Goal: Task Accomplishment & Management: Complete application form

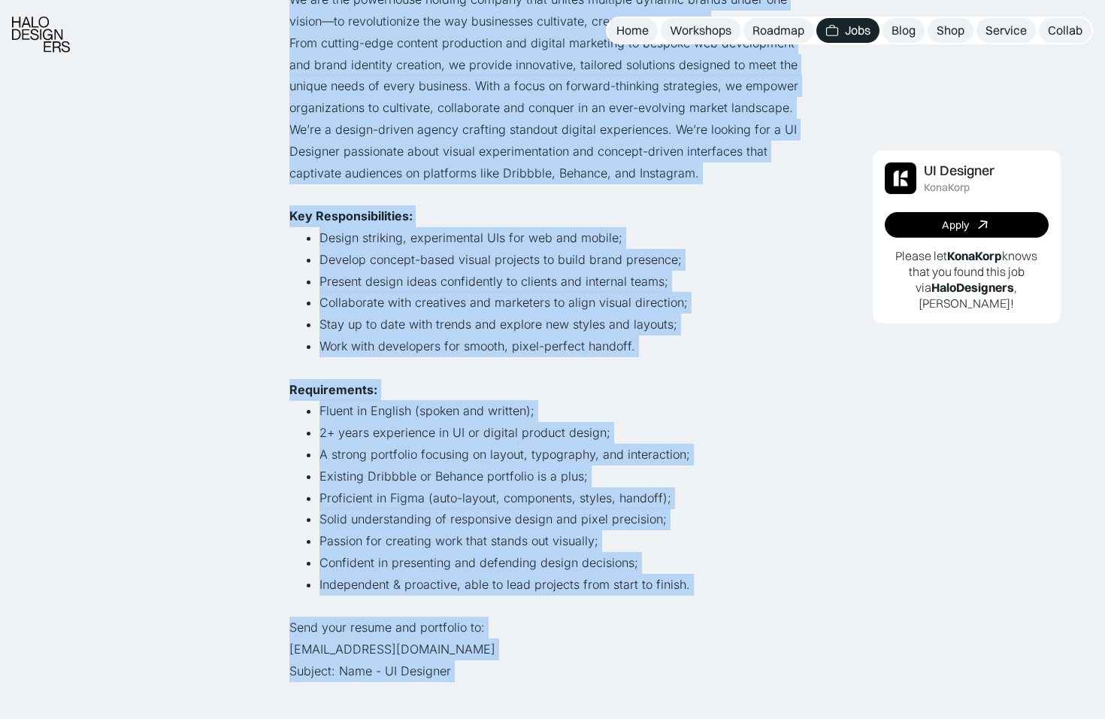
scroll to position [263, 0]
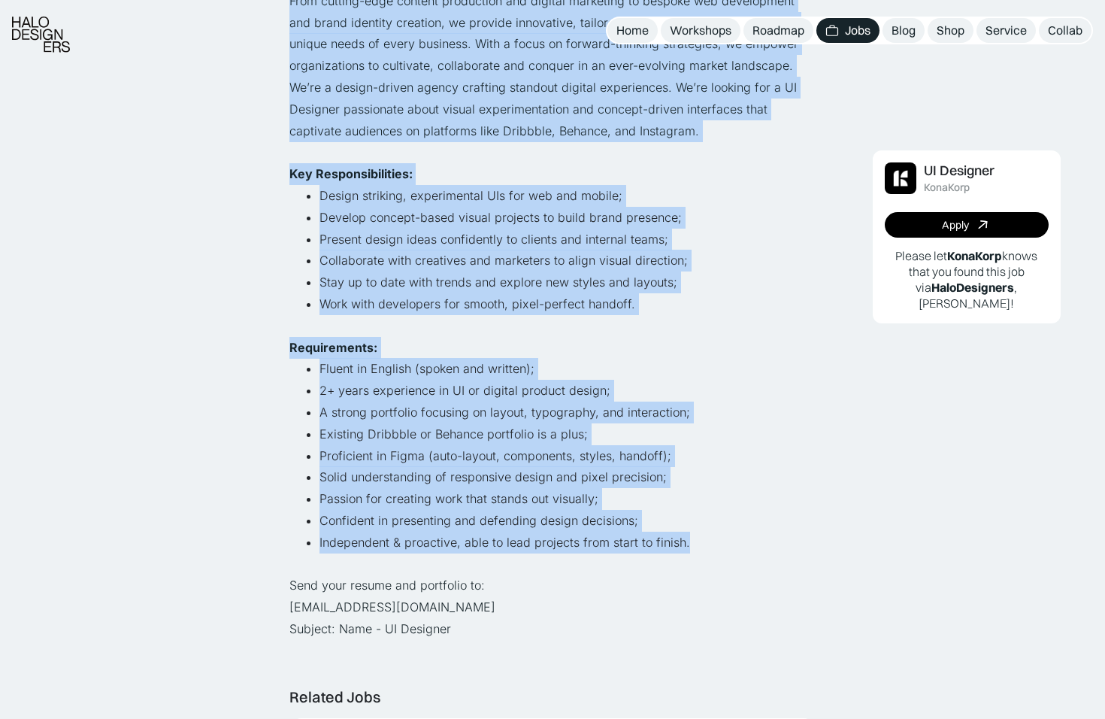
drag, startPoint x: 294, startPoint y: 216, endPoint x: 726, endPoint y: 537, distance: 538.8
click at [726, 537] on div "We are the powerhouse holding company that unites multiple dynamic brands under…" at bounding box center [552, 293] width 526 height 693
copy div "We are the powerhouse holding company that unites multiple dynamic brands under…"
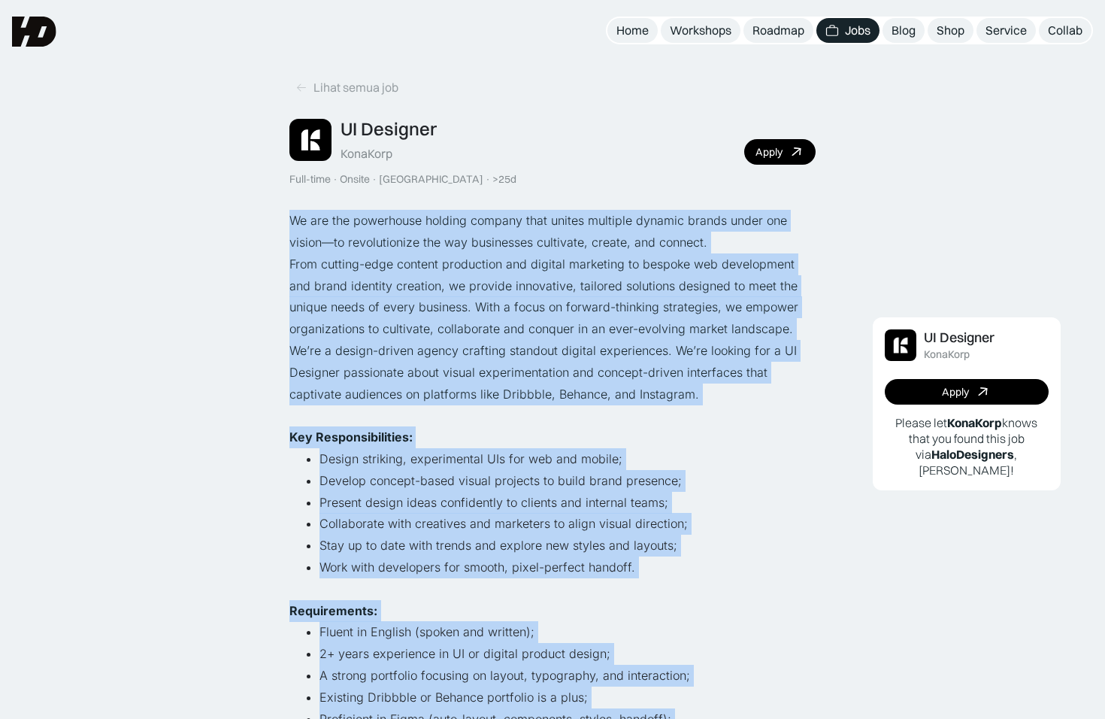
click at [628, 448] on li "Design striking, experimental UIs for web and mobile;" at bounding box center [567, 459] width 496 height 22
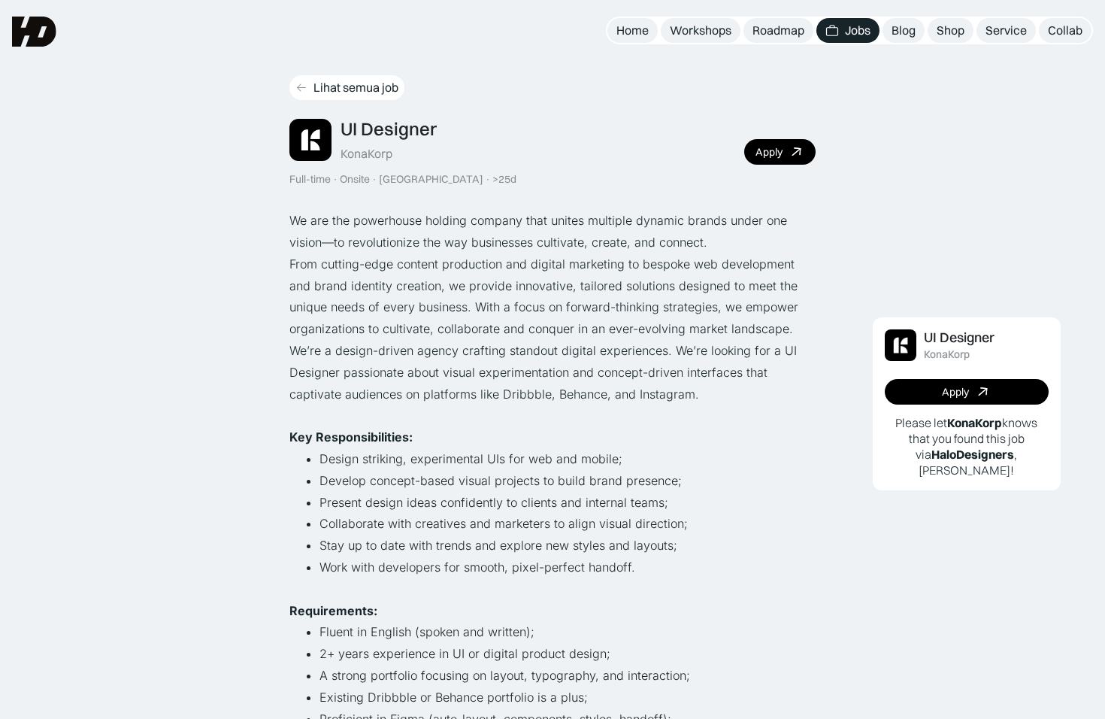
click at [310, 83] on link "Lihat semua job" at bounding box center [346, 87] width 115 height 25
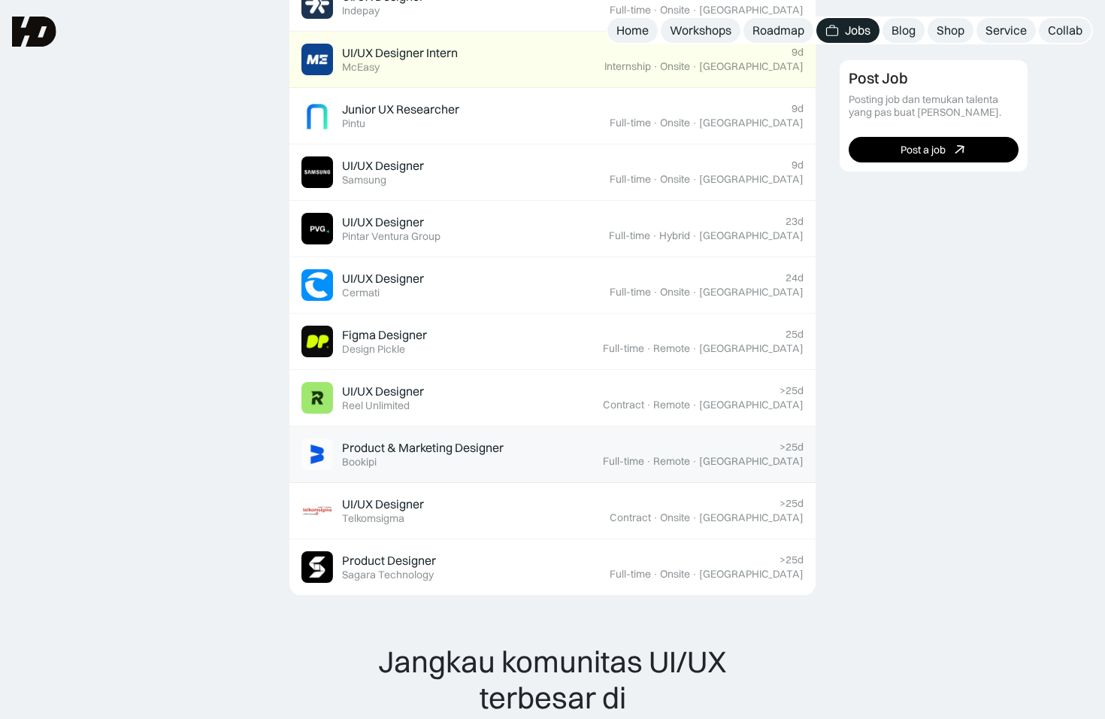
scroll to position [951, 0]
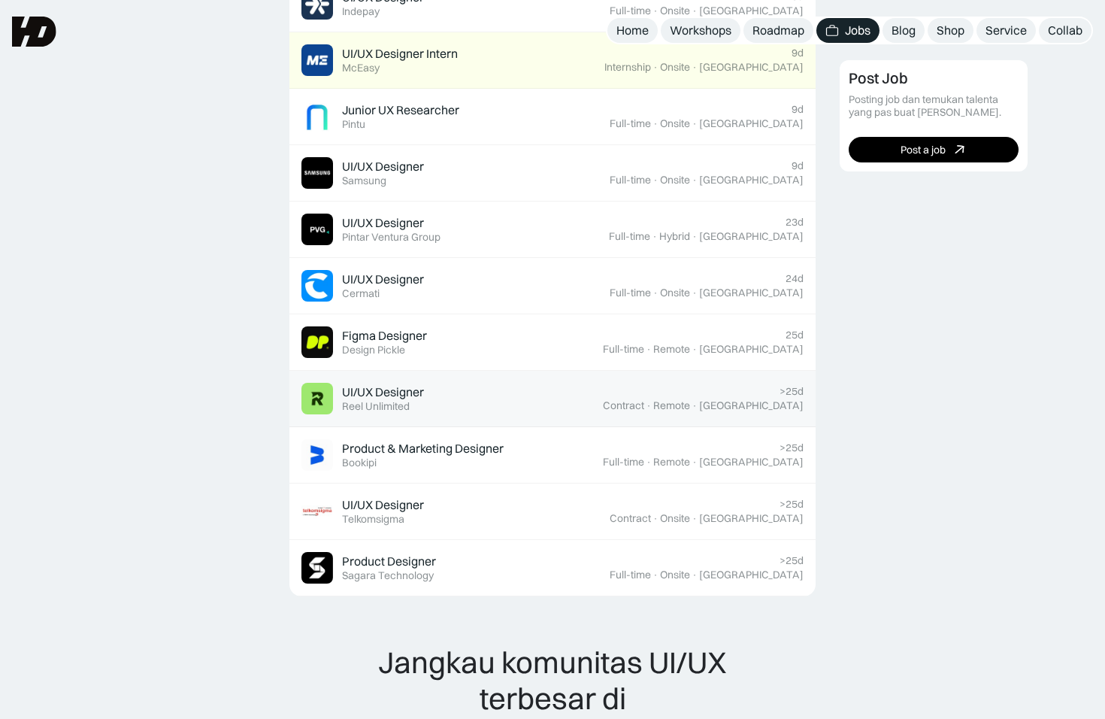
click at [370, 400] on div "Reel Unlimited" at bounding box center [376, 406] width 68 height 13
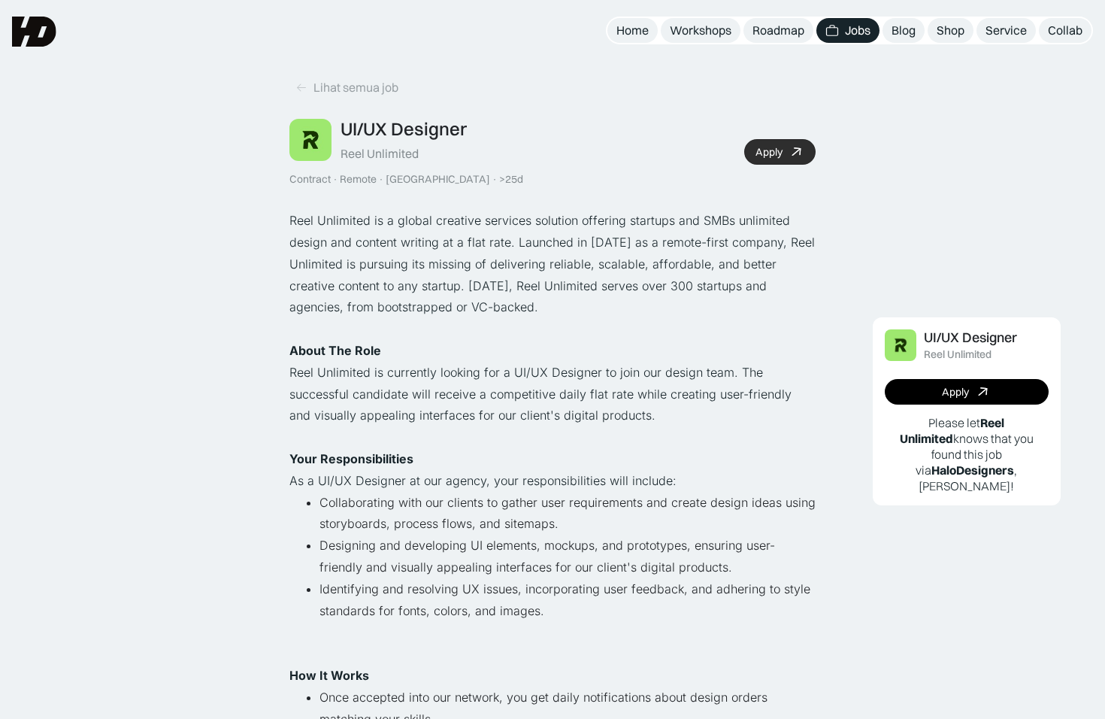
click at [771, 151] on div "Apply" at bounding box center [768, 152] width 27 height 13
click at [766, 149] on div "Apply" at bounding box center [768, 152] width 27 height 13
click at [302, 83] on icon at bounding box center [301, 87] width 12 height 13
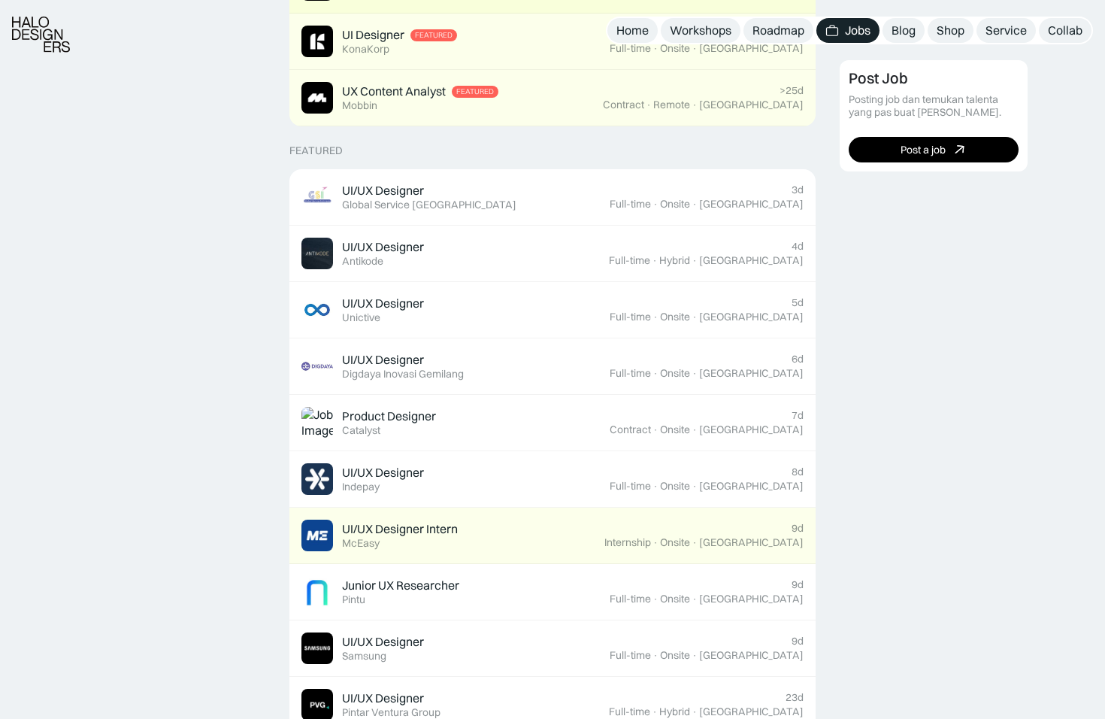
scroll to position [487, 0]
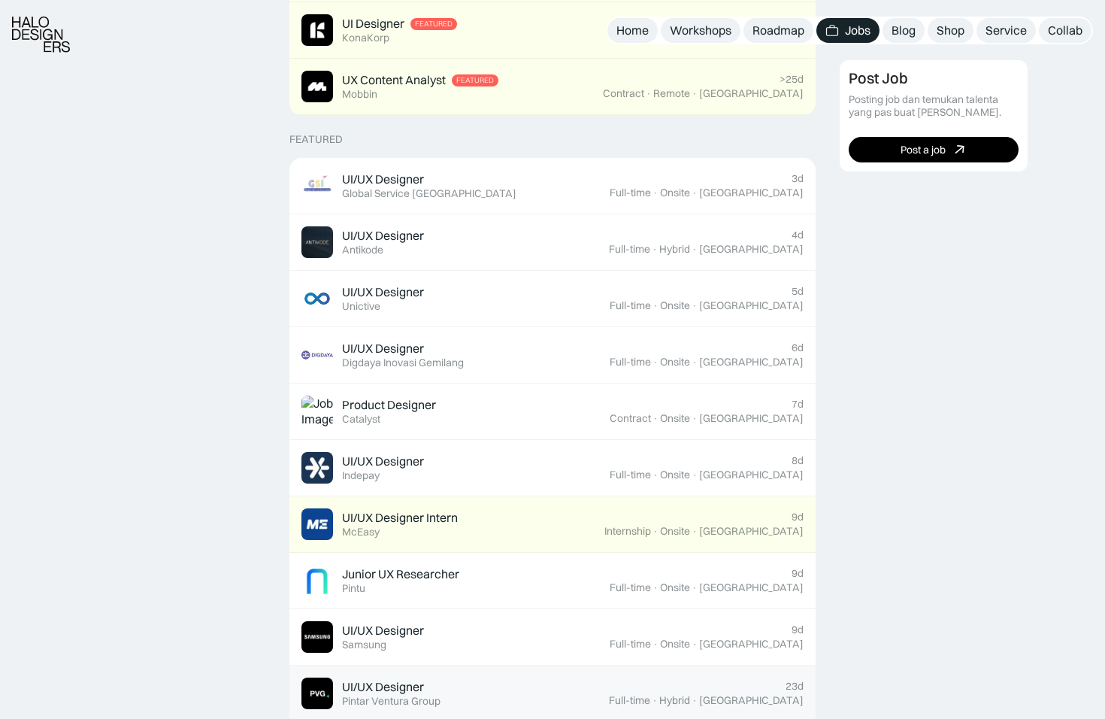
click at [377, 680] on div "UI/UX Designer" at bounding box center [383, 687] width 82 height 16
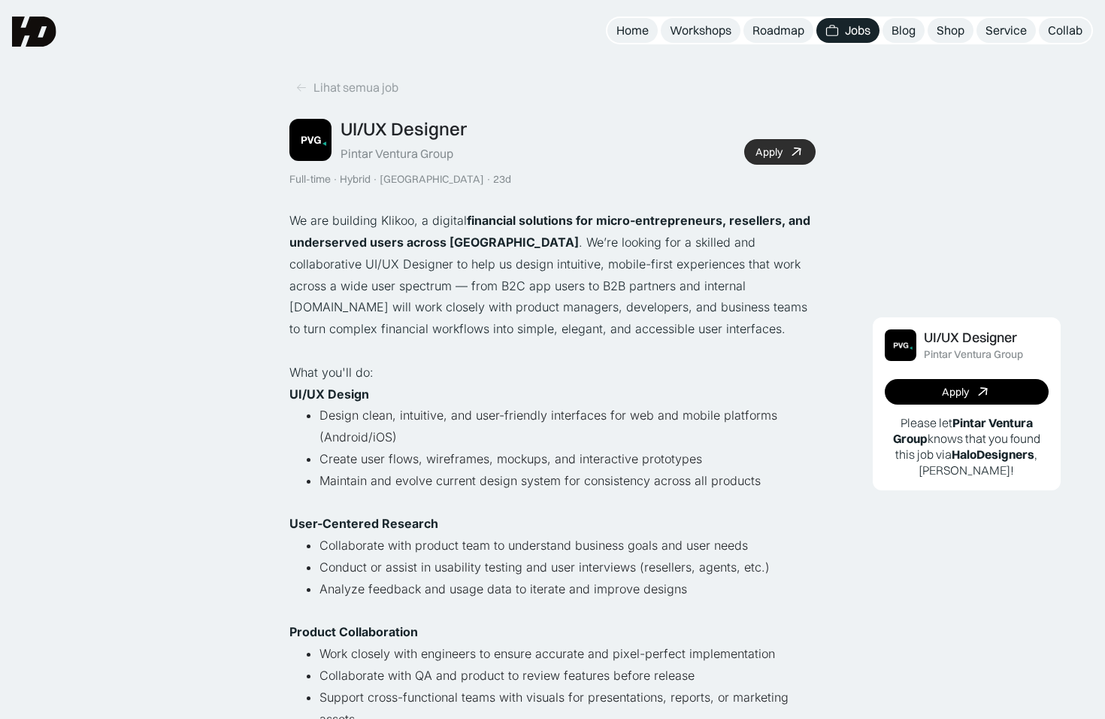
click at [769, 146] on div "Apply" at bounding box center [768, 152] width 27 height 13
click at [304, 88] on icon at bounding box center [301, 87] width 12 height 13
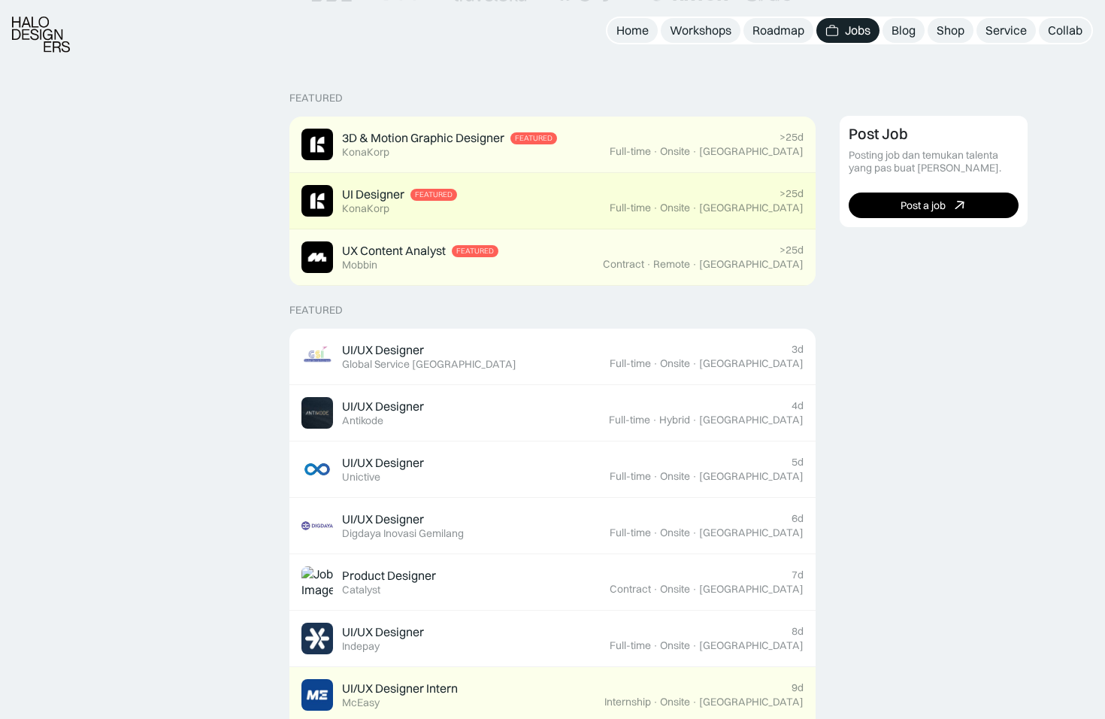
scroll to position [319, 0]
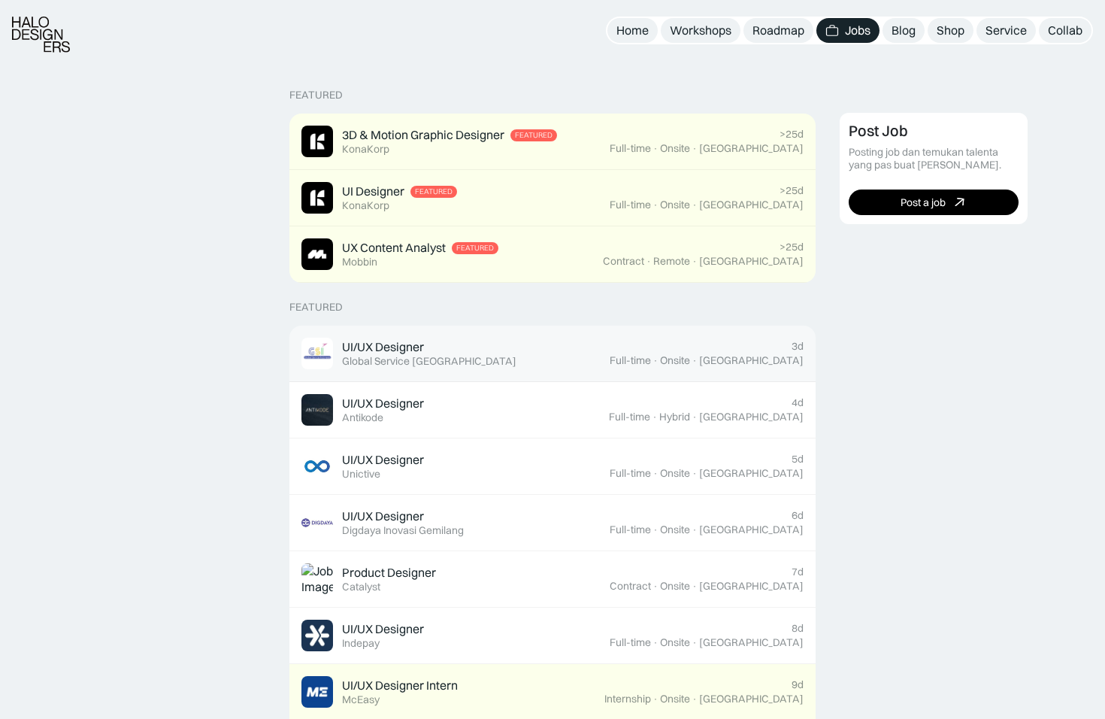
click at [404, 351] on div "UI/UX Designer" at bounding box center [383, 347] width 82 height 16
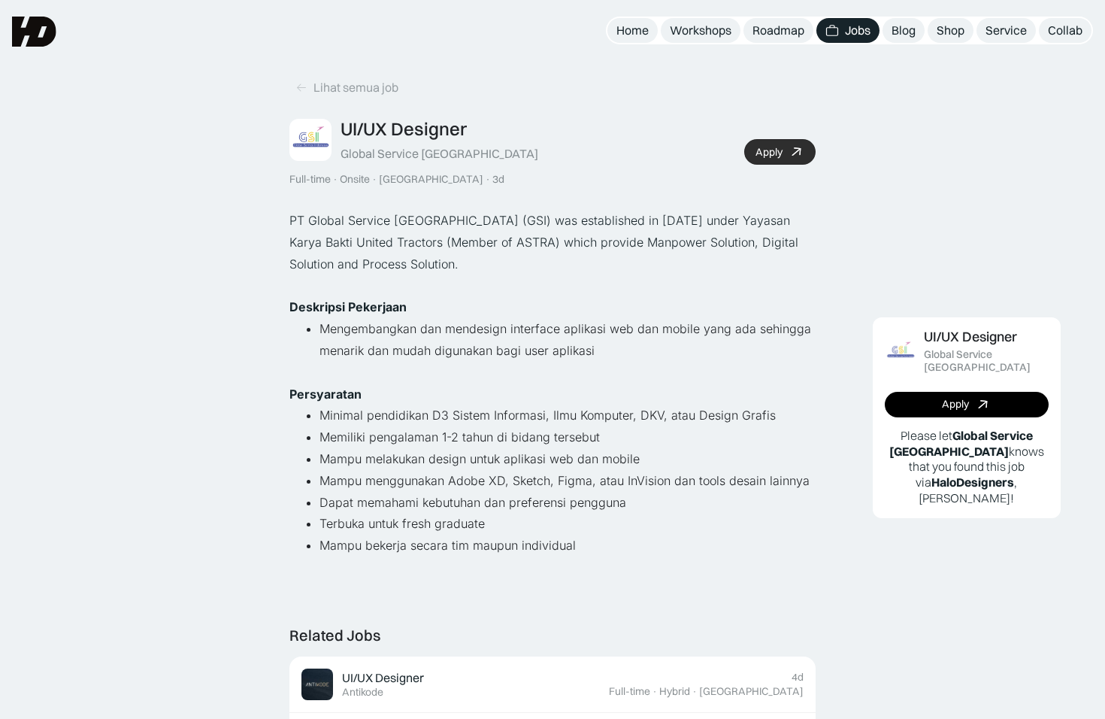
click at [765, 150] on div "Apply" at bounding box center [768, 152] width 27 height 13
click at [770, 159] on link "Apply" at bounding box center [779, 152] width 71 height 26
click at [769, 160] on link "Apply" at bounding box center [779, 152] width 71 height 26
click at [312, 89] on link "Lihat semua job" at bounding box center [346, 87] width 115 height 25
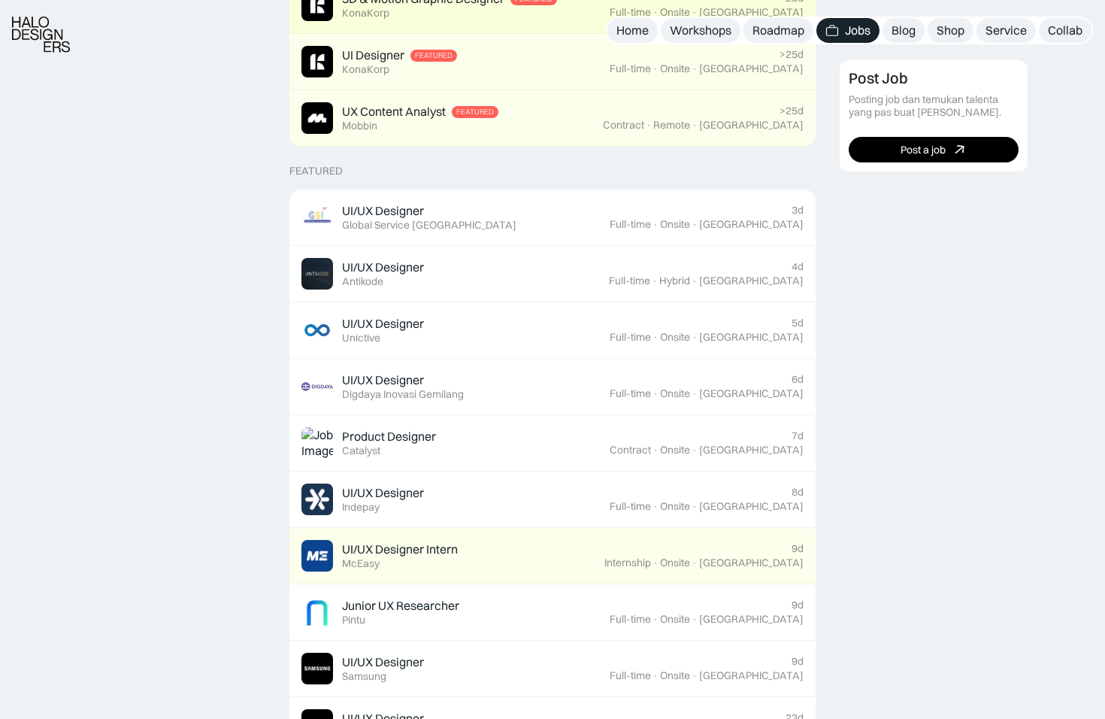
scroll to position [457, 0]
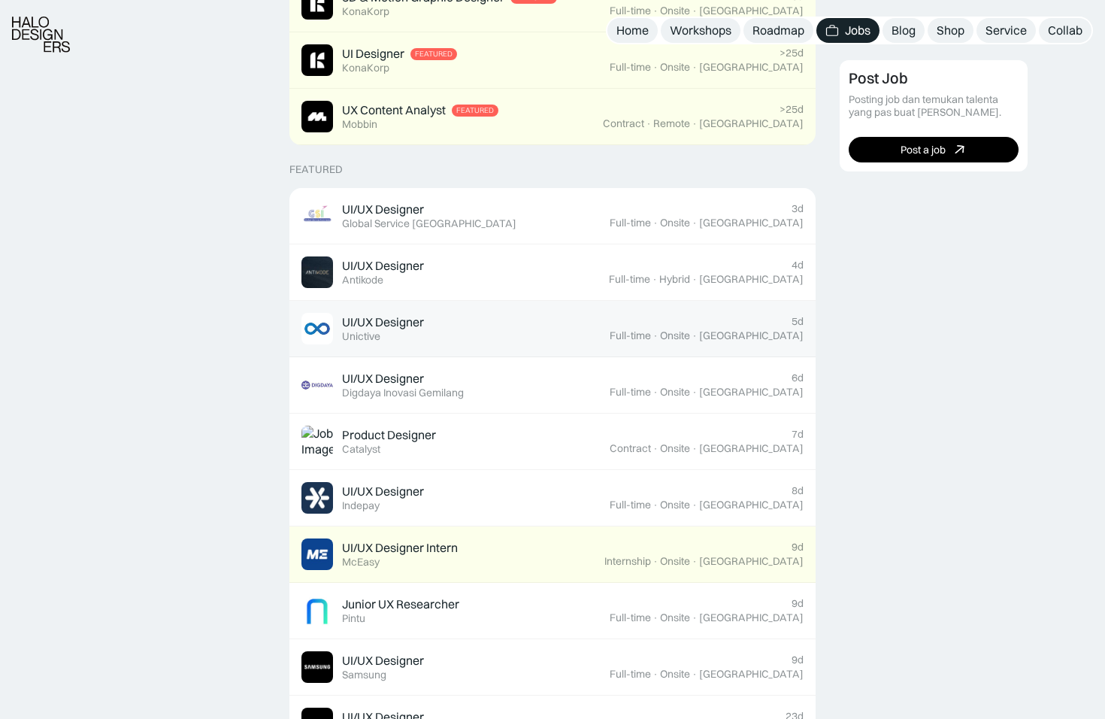
click at [407, 342] on div "UI/UX Designer Featured Unictive" at bounding box center [383, 328] width 82 height 29
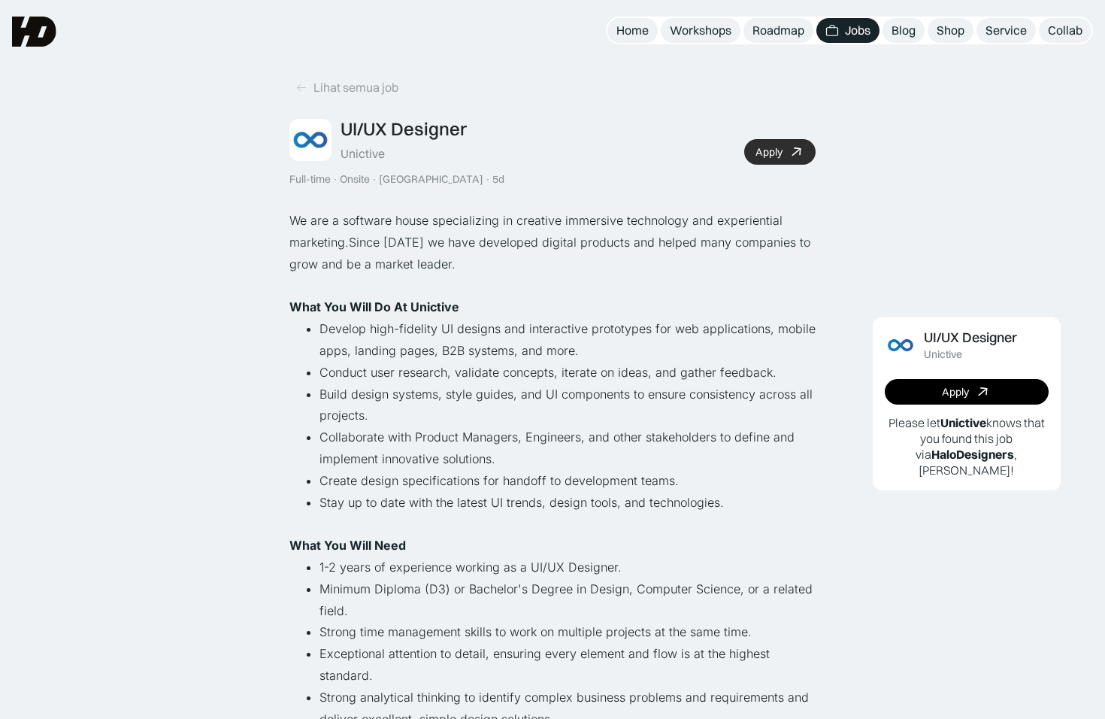
click at [786, 159] on link "Apply" at bounding box center [779, 152] width 71 height 26
click at [736, 173] on div "UI/UX Designer Unictive Full-time · Onsite · Jakarta · 5d Apply" at bounding box center [552, 152] width 526 height 68
click at [758, 161] on link "Apply" at bounding box center [779, 152] width 71 height 26
click at [304, 92] on icon at bounding box center [301, 87] width 12 height 13
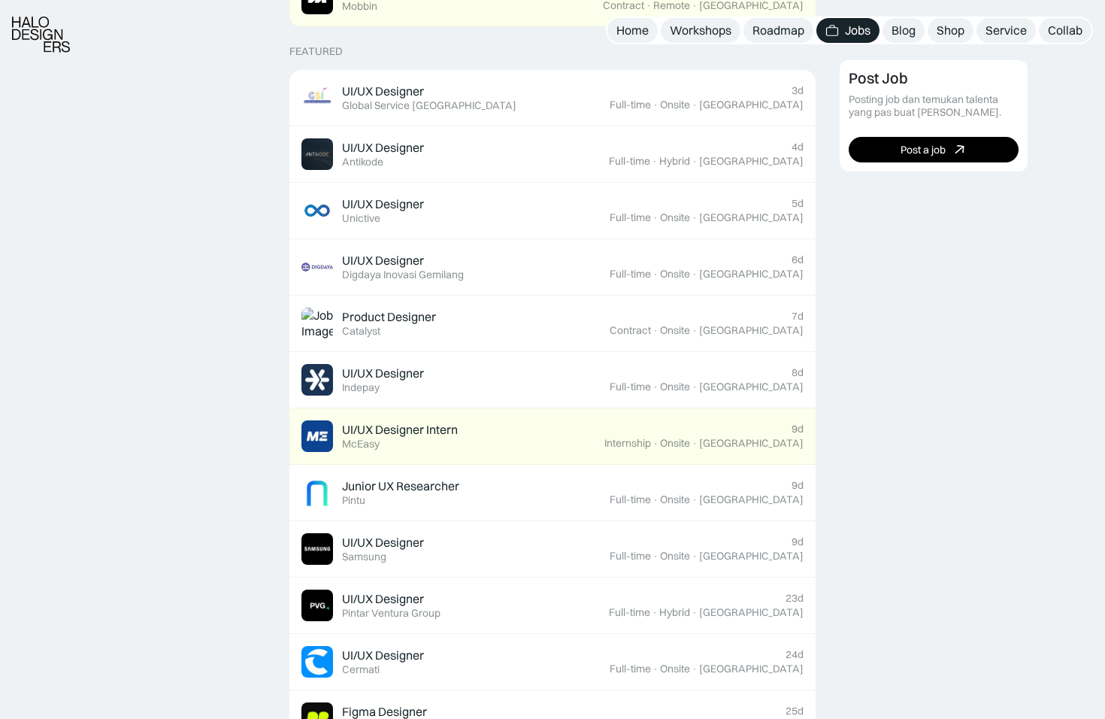
scroll to position [577, 0]
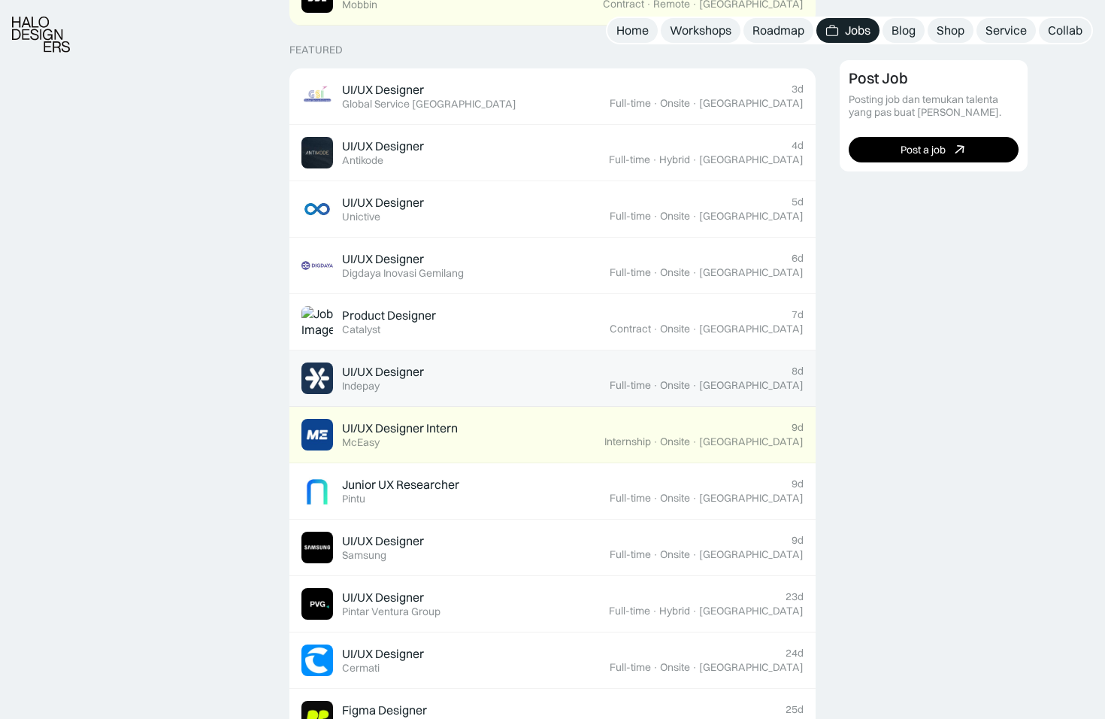
click at [371, 384] on div "Indepay" at bounding box center [361, 386] width 38 height 13
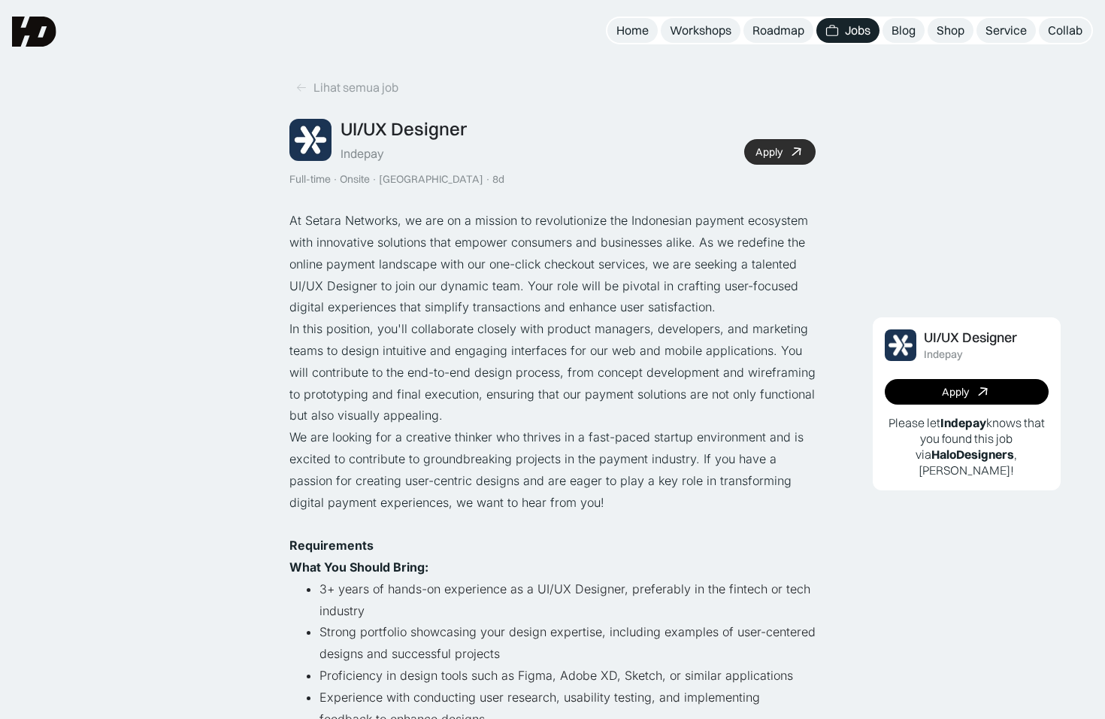
click at [773, 155] on div "Apply" at bounding box center [768, 152] width 27 height 13
click at [783, 154] on link "Apply" at bounding box center [779, 152] width 71 height 26
click at [305, 89] on icon at bounding box center [301, 87] width 12 height 13
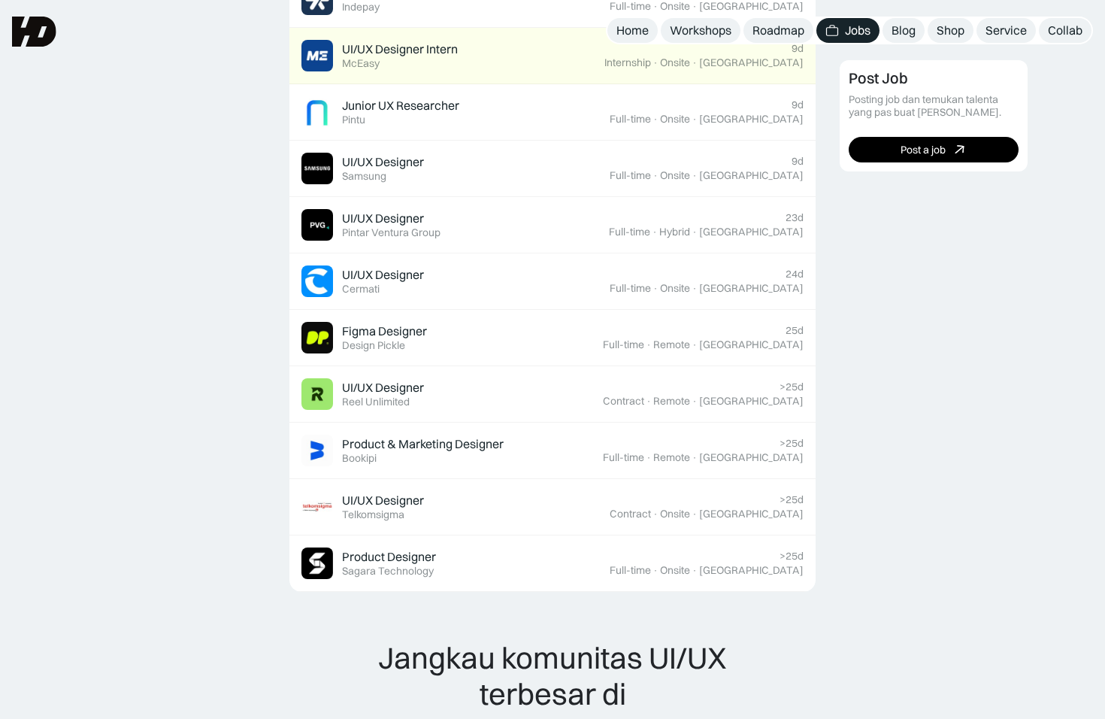
scroll to position [953, 0]
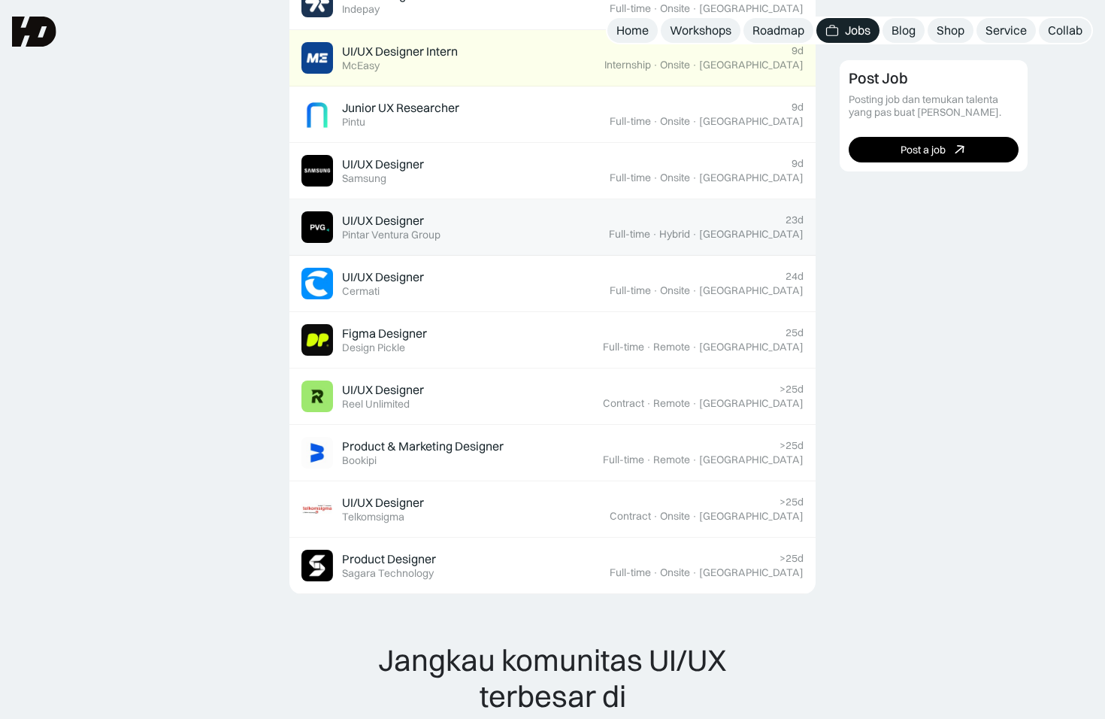
click at [392, 240] on div "Pintar Ventura Group" at bounding box center [391, 235] width 98 height 13
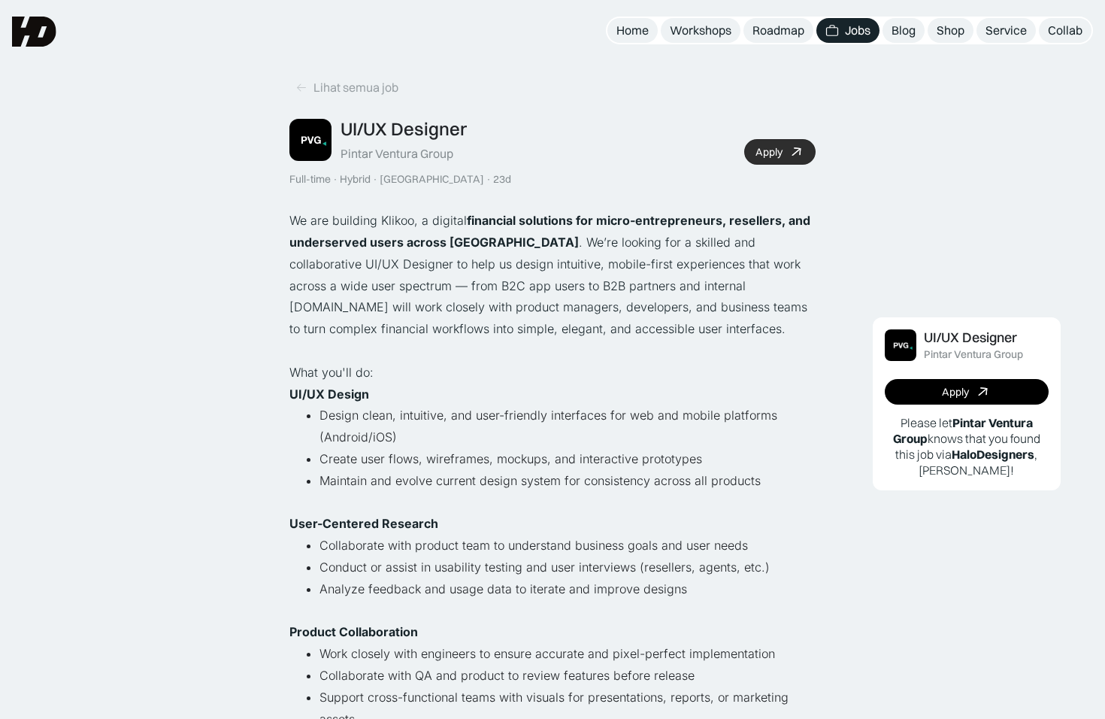
click at [790, 159] on link "Apply" at bounding box center [779, 152] width 71 height 26
click at [314, 90] on div "Lihat semua job" at bounding box center [355, 88] width 85 height 16
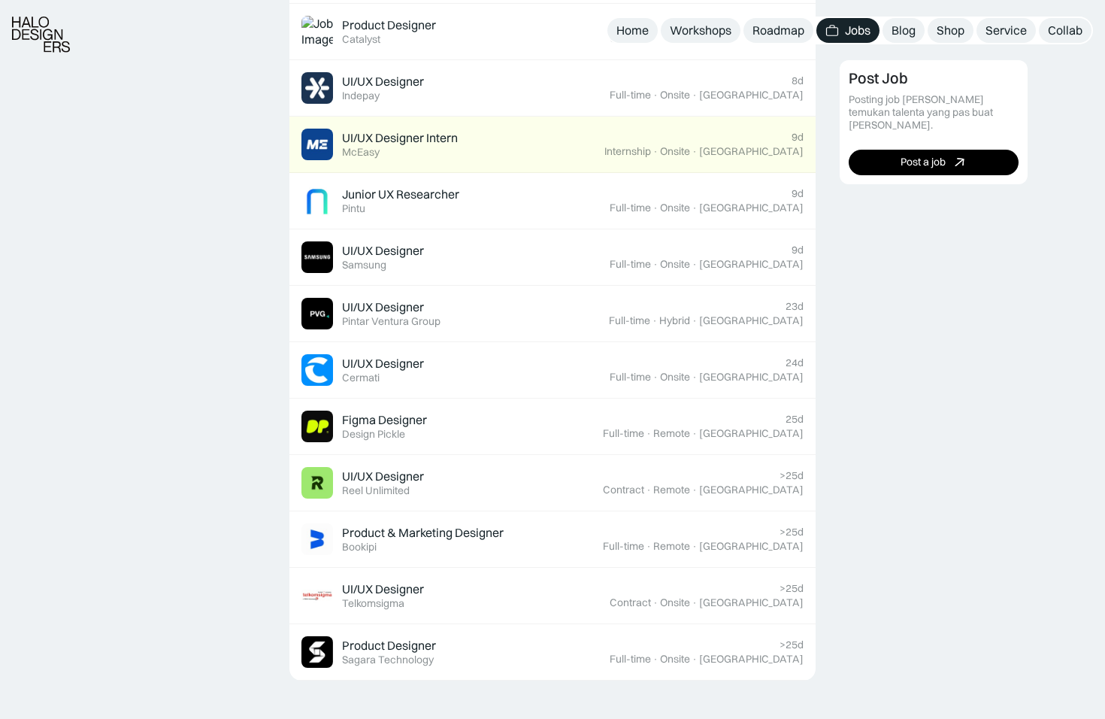
scroll to position [870, 0]
